Goal: Information Seeking & Learning: Find specific fact

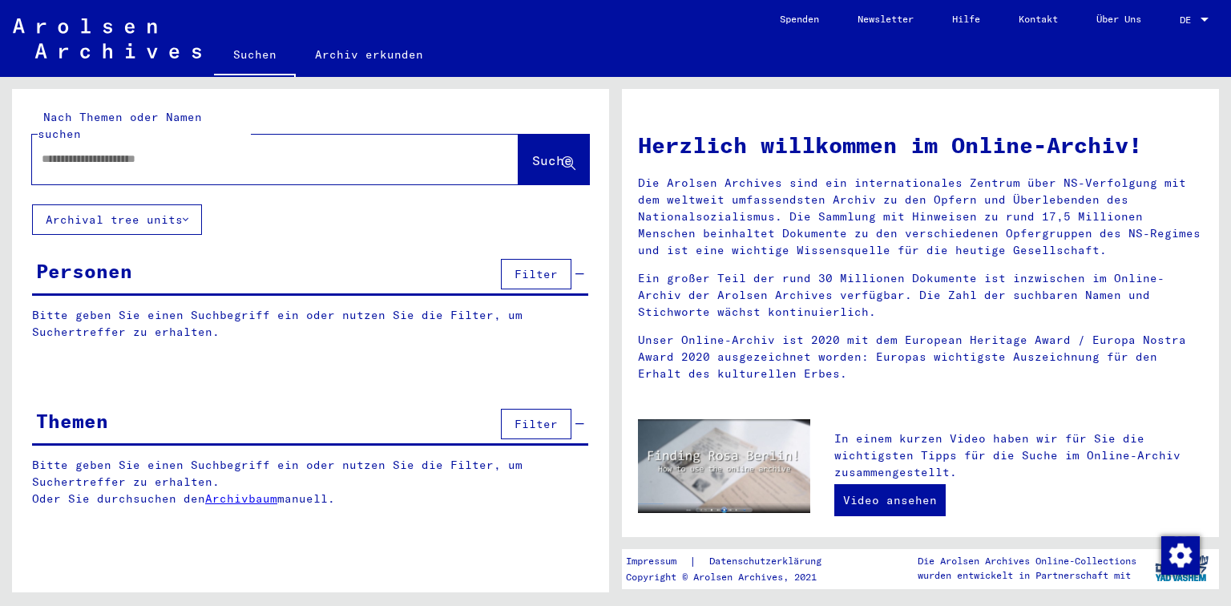
click at [109, 257] on div "Personen" at bounding box center [84, 271] width 96 height 29
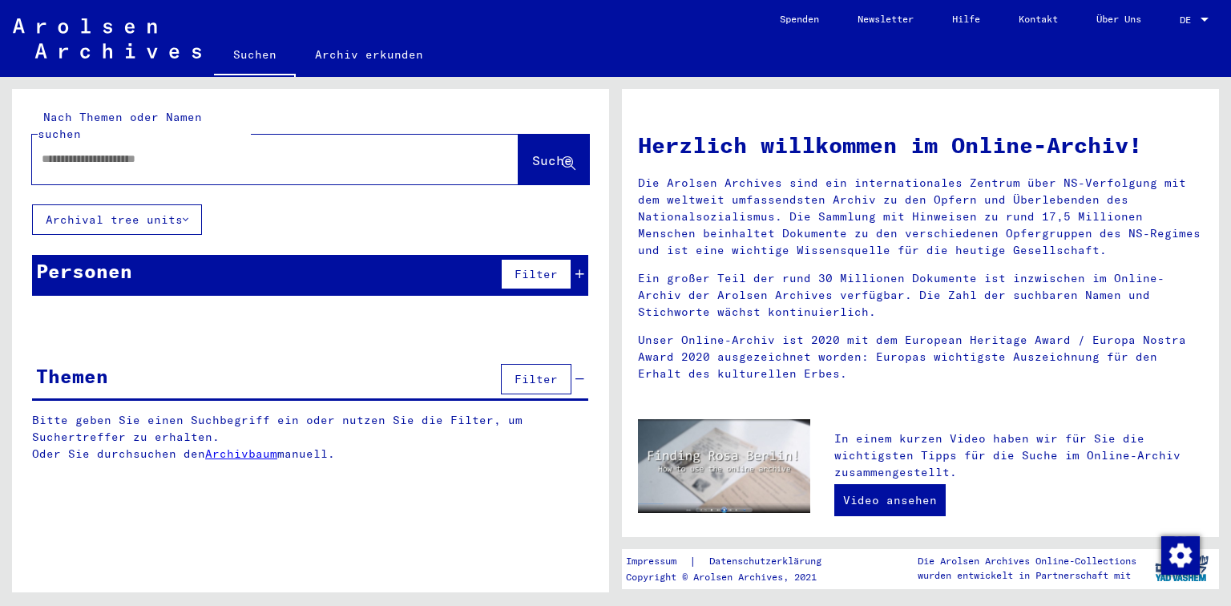
click at [94, 257] on div "Personen" at bounding box center [84, 271] width 96 height 29
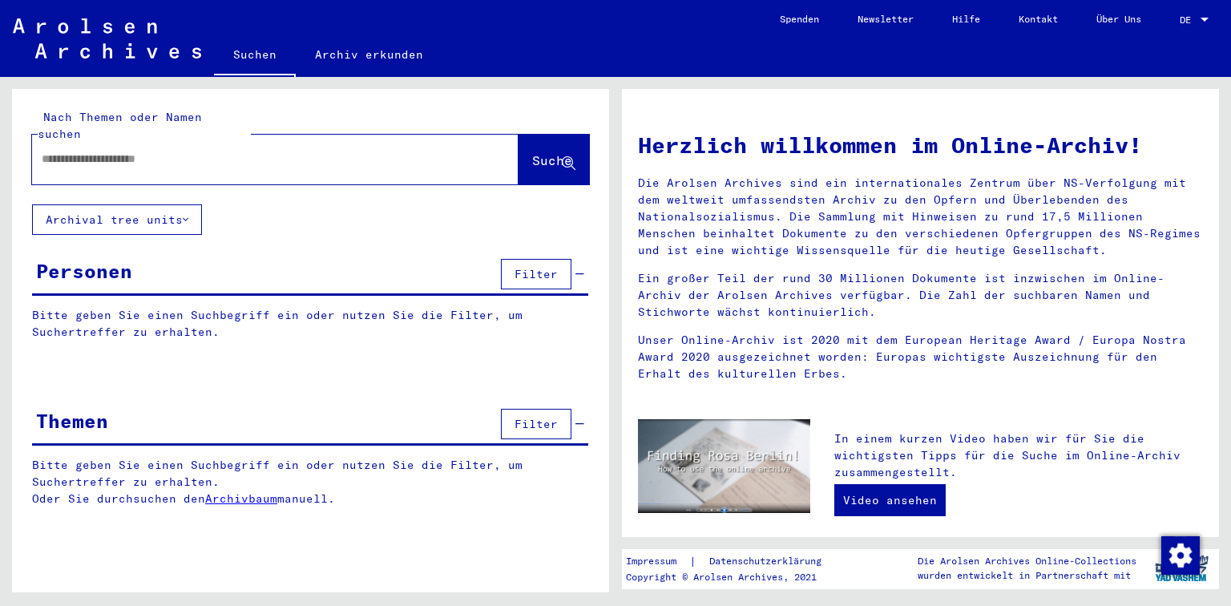
click at [123, 151] on input "text" at bounding box center [256, 159] width 429 height 17
type input "******"
click at [545, 152] on span "Suche" at bounding box center [552, 160] width 40 height 16
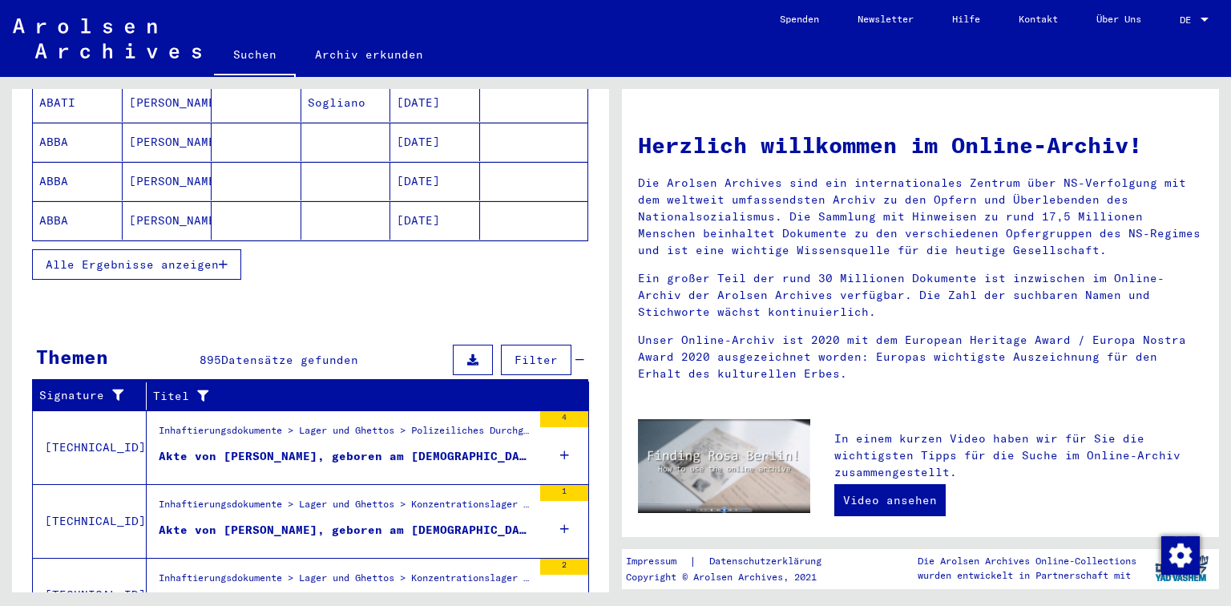
scroll to position [385, 0]
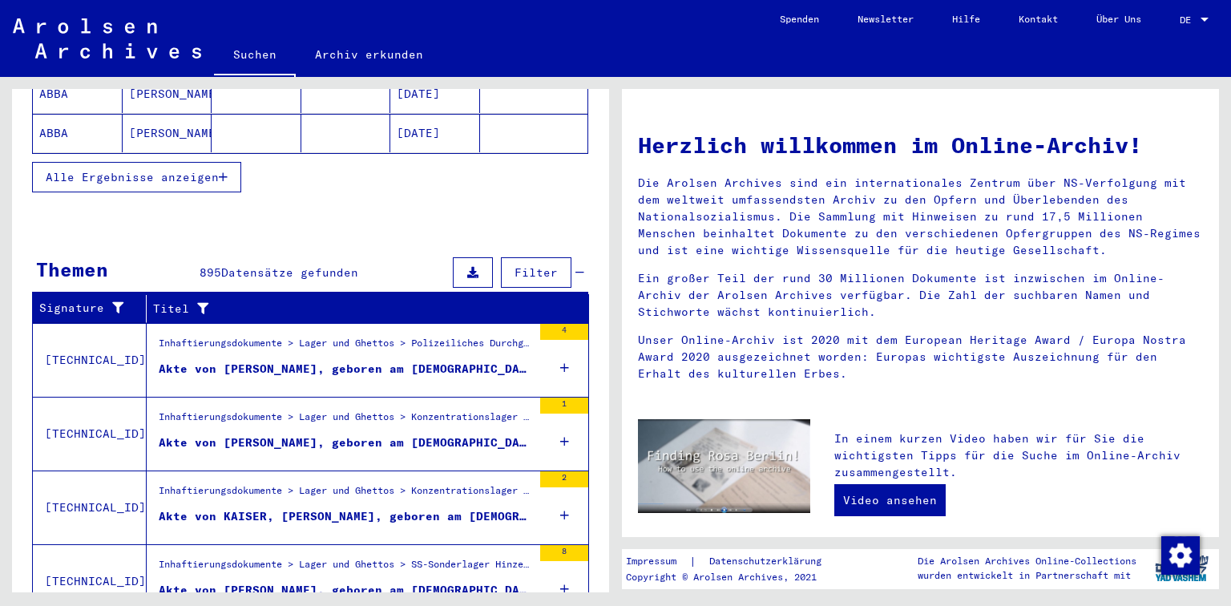
click at [234, 361] on div "Akte von [PERSON_NAME], geboren am [DEMOGRAPHIC_DATA]" at bounding box center [346, 369] width 374 height 17
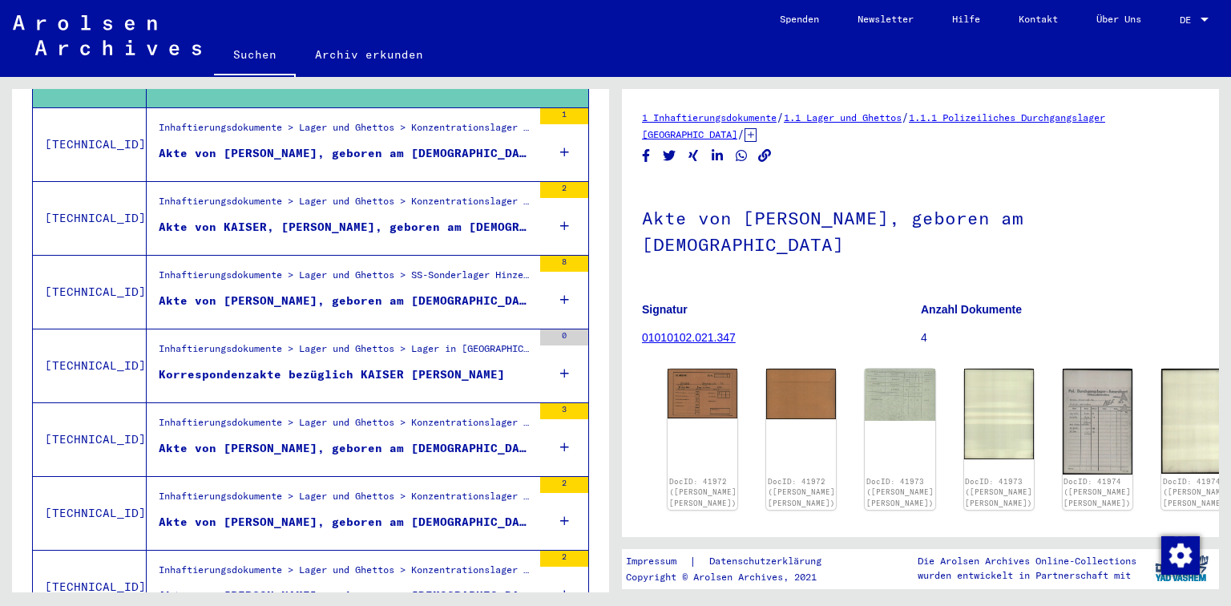
scroll to position [64, 0]
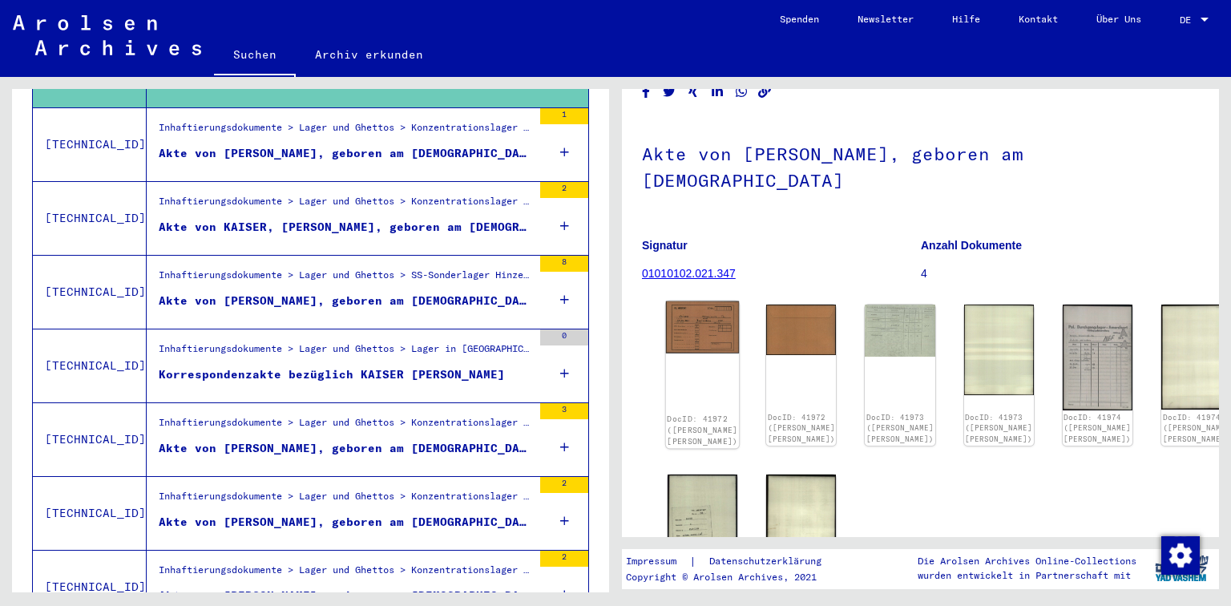
click at [683, 312] on img at bounding box center [703, 327] width 74 height 52
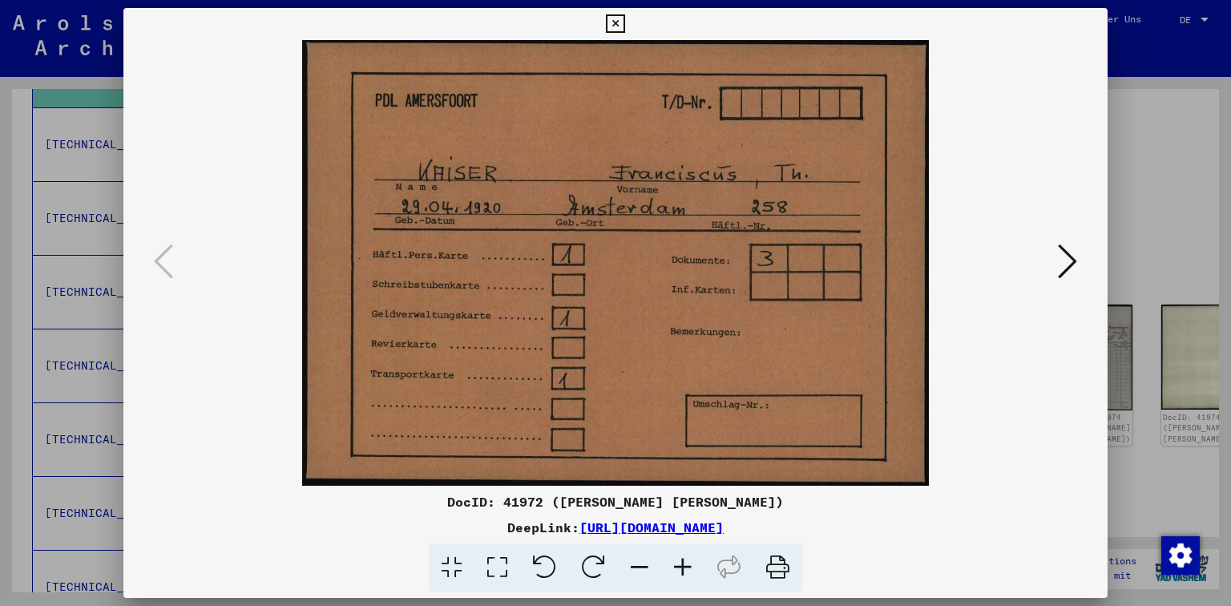
click at [1068, 261] on icon at bounding box center [1067, 261] width 19 height 38
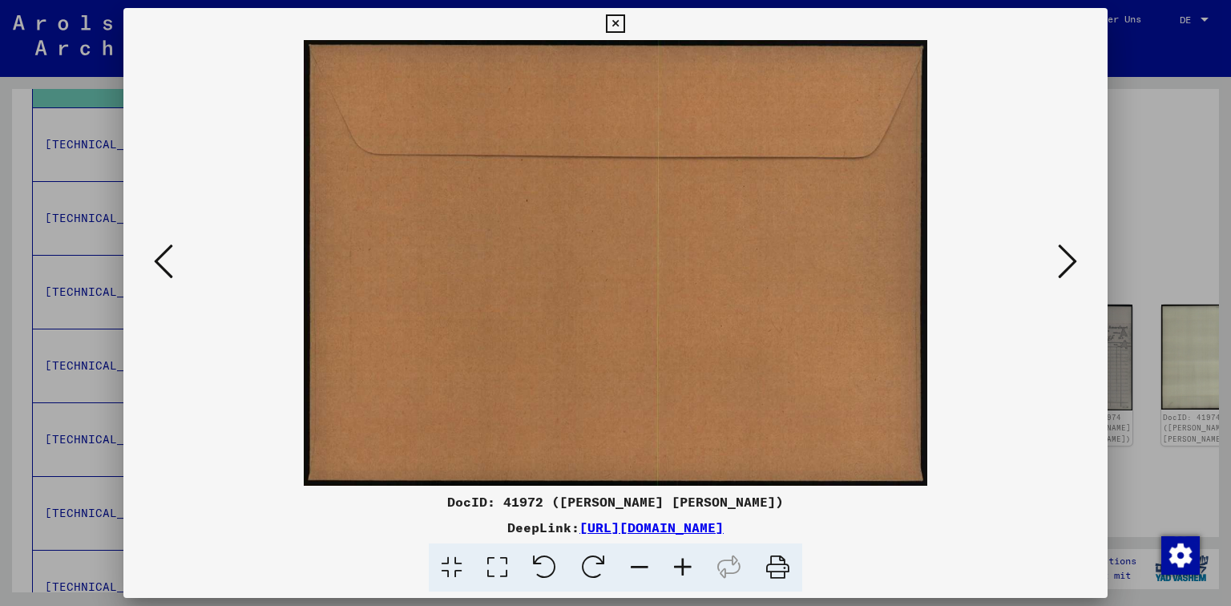
click at [1068, 264] on icon at bounding box center [1067, 261] width 19 height 38
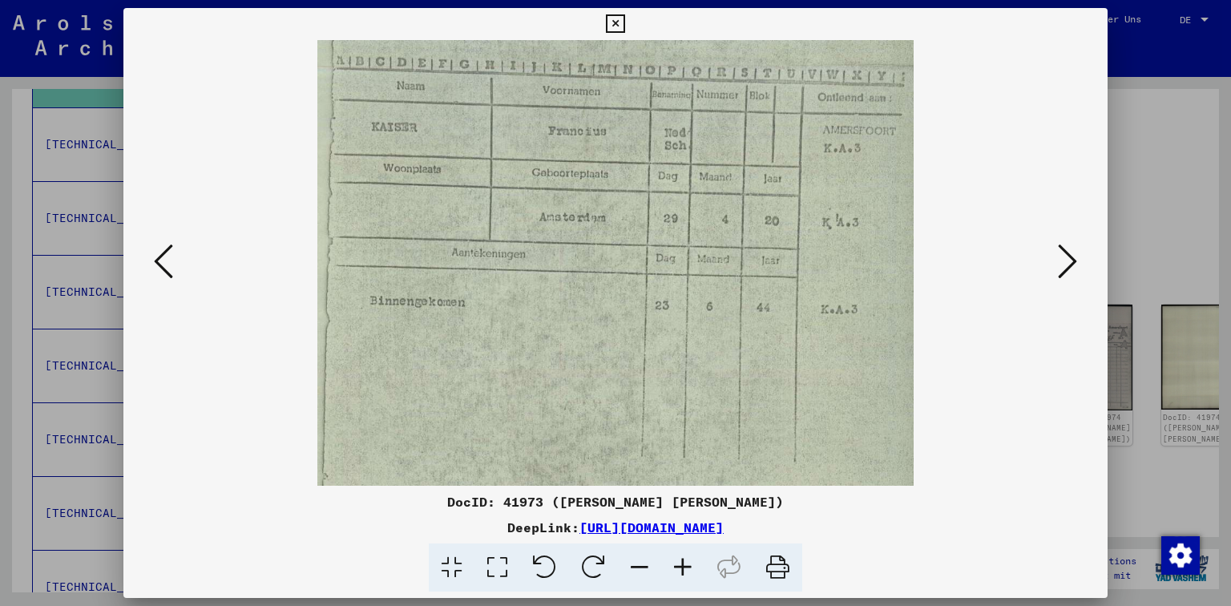
click at [1068, 264] on icon at bounding box center [1067, 261] width 19 height 38
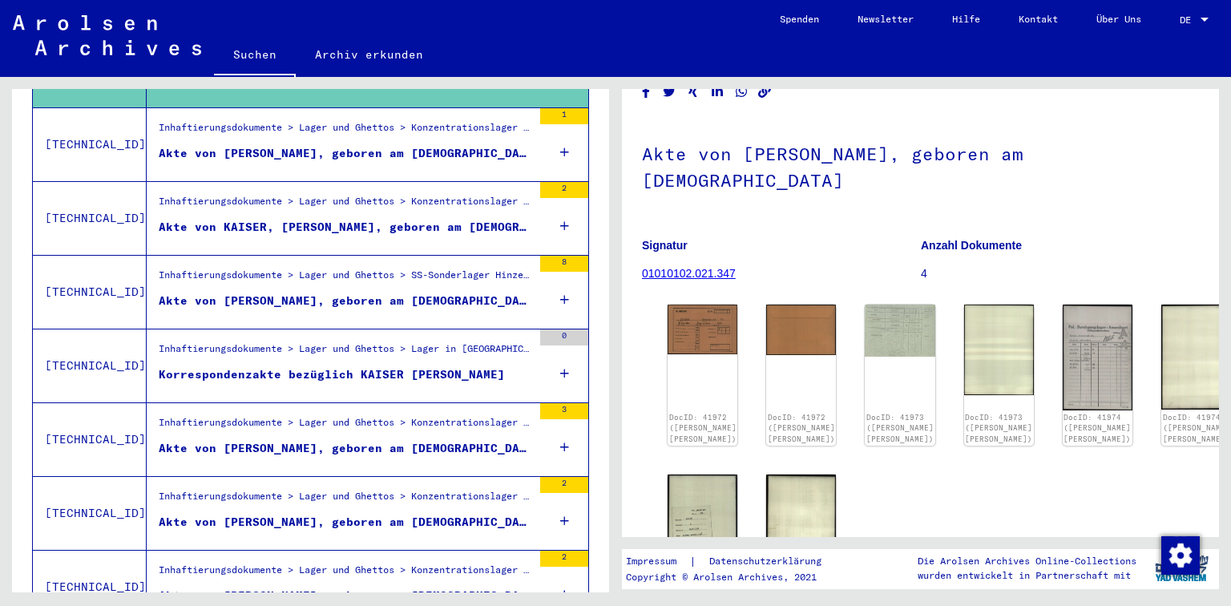
click at [301, 293] on div "Akte von [PERSON_NAME], geboren am [DEMOGRAPHIC_DATA], geboren in [GEOGRAPHIC_D…" at bounding box center [346, 301] width 374 height 17
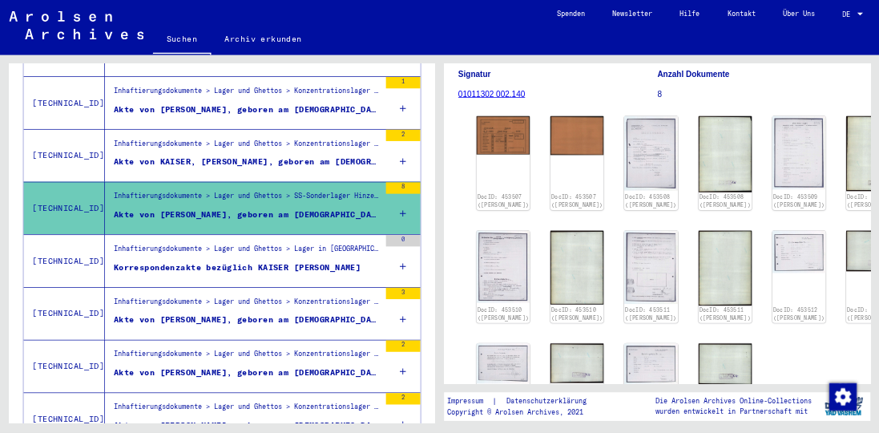
scroll to position [257, 0]
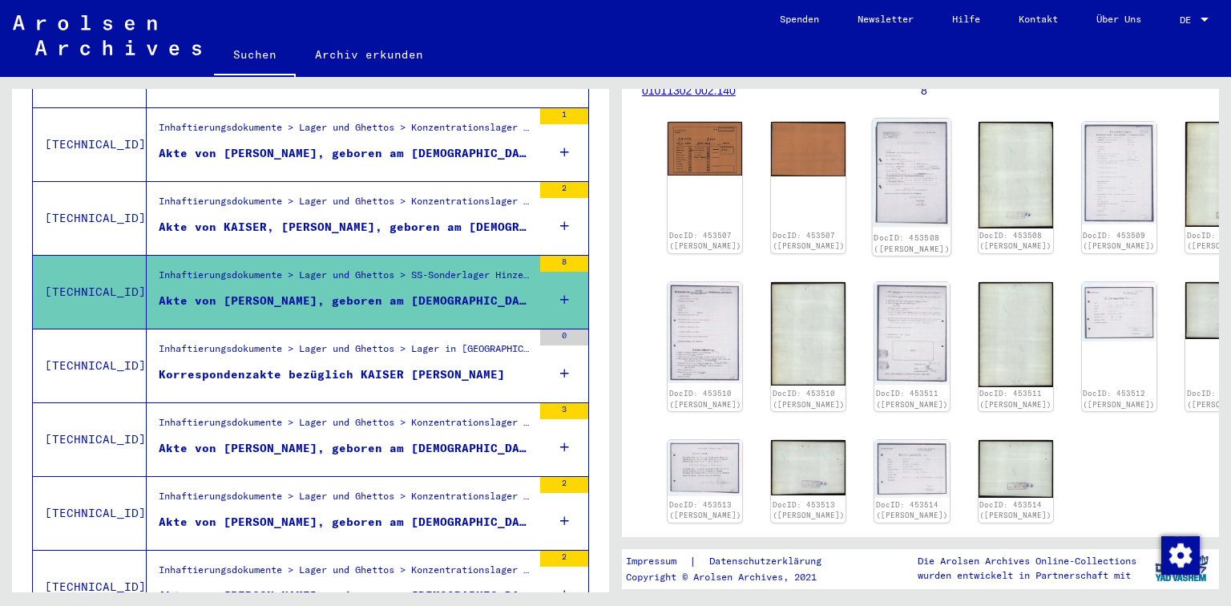
click at [873, 132] on img at bounding box center [912, 173] width 79 height 109
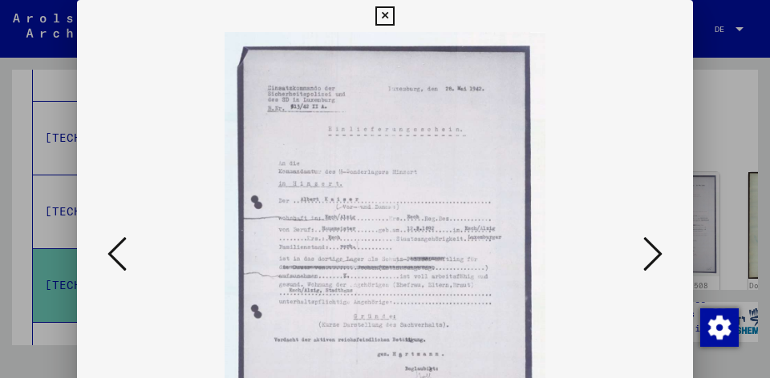
click at [657, 261] on icon at bounding box center [652, 254] width 19 height 38
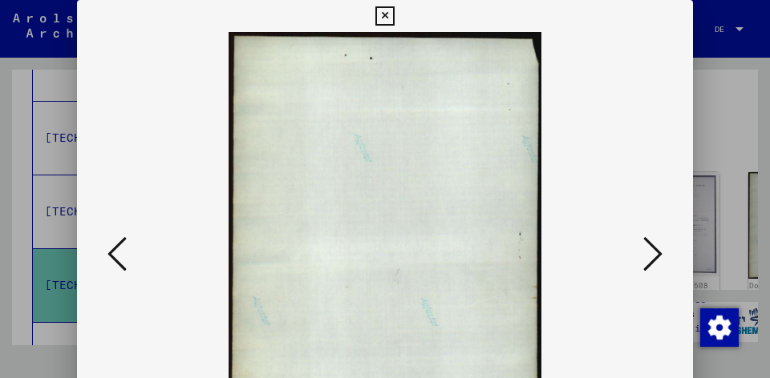
click at [658, 257] on icon at bounding box center [652, 254] width 19 height 38
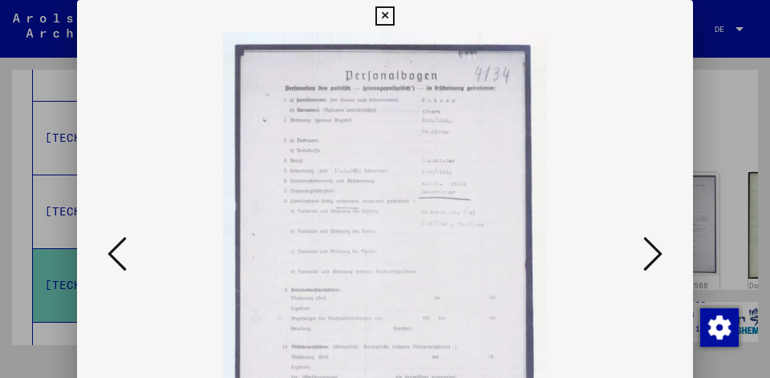
click at [656, 257] on icon at bounding box center [652, 254] width 19 height 38
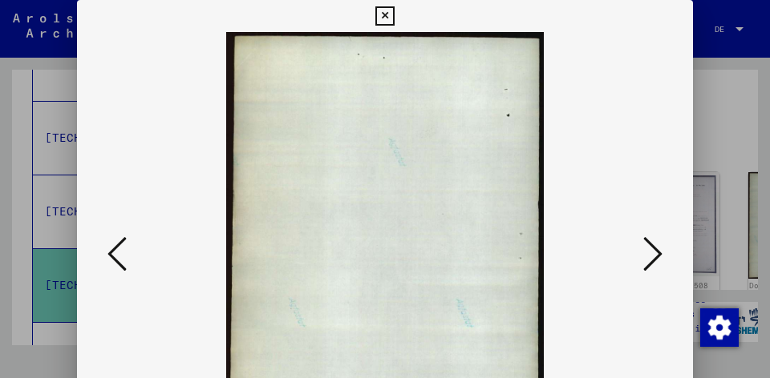
click at [656, 257] on icon at bounding box center [652, 254] width 19 height 38
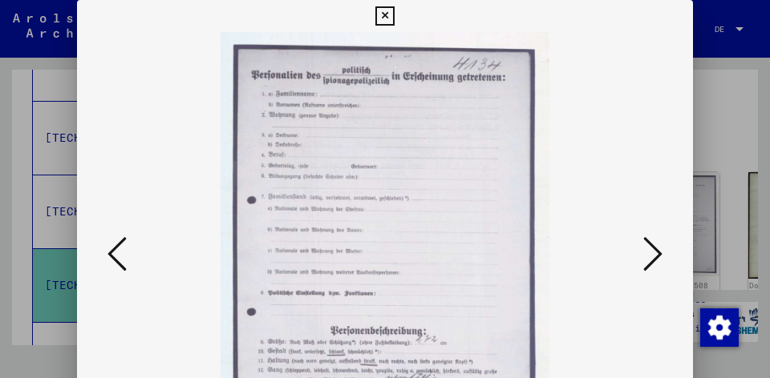
click at [656, 256] on icon at bounding box center [652, 254] width 19 height 38
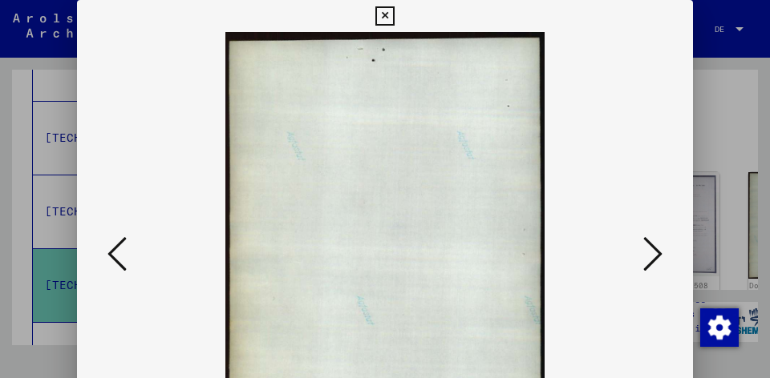
click at [656, 256] on icon at bounding box center [652, 254] width 19 height 38
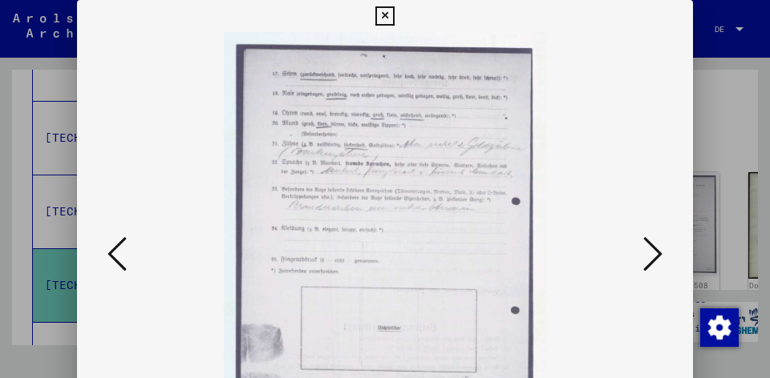
click at [653, 248] on icon at bounding box center [652, 254] width 19 height 38
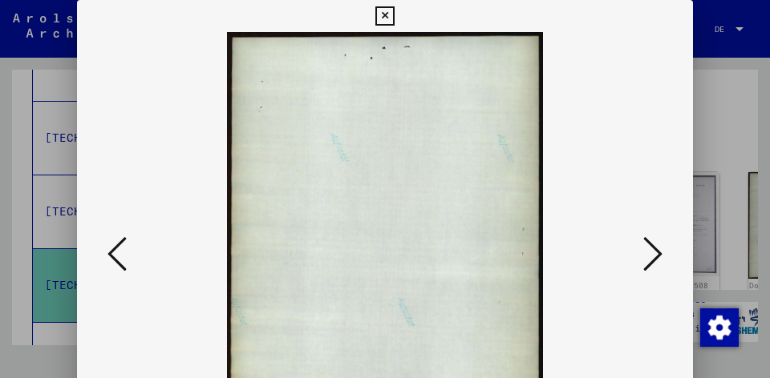
click at [652, 251] on icon at bounding box center [652, 254] width 19 height 38
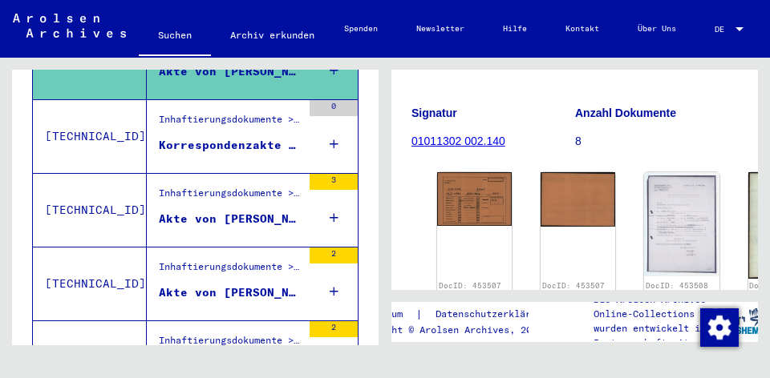
scroll to position [625, 0]
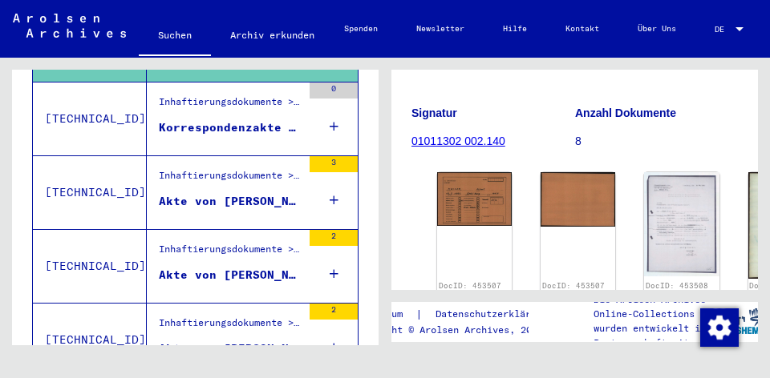
click at [237, 120] on div "Korrespondenzakte bezüglich KAISER [PERSON_NAME]" at bounding box center [230, 127] width 143 height 17
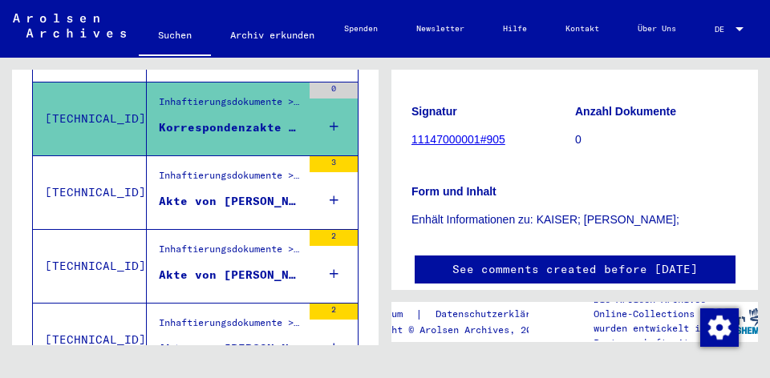
scroll to position [120, 0]
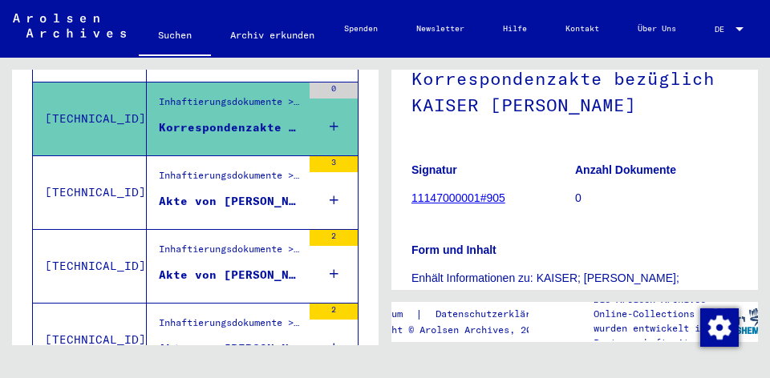
click at [473, 196] on link "11147000001#905" at bounding box center [458, 198] width 94 height 13
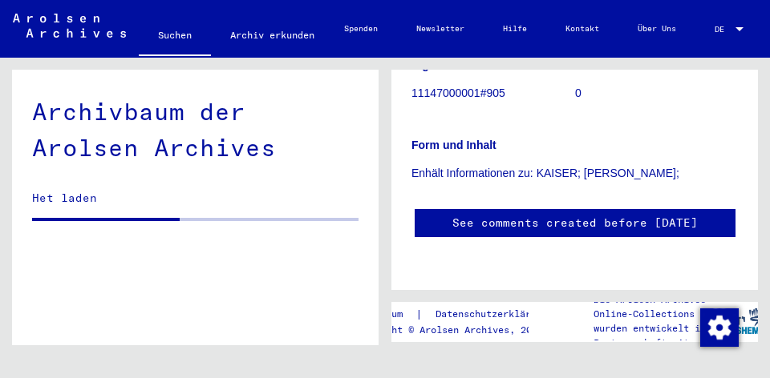
scroll to position [401, 0]
